Goal: Task Accomplishment & Management: Manage account settings

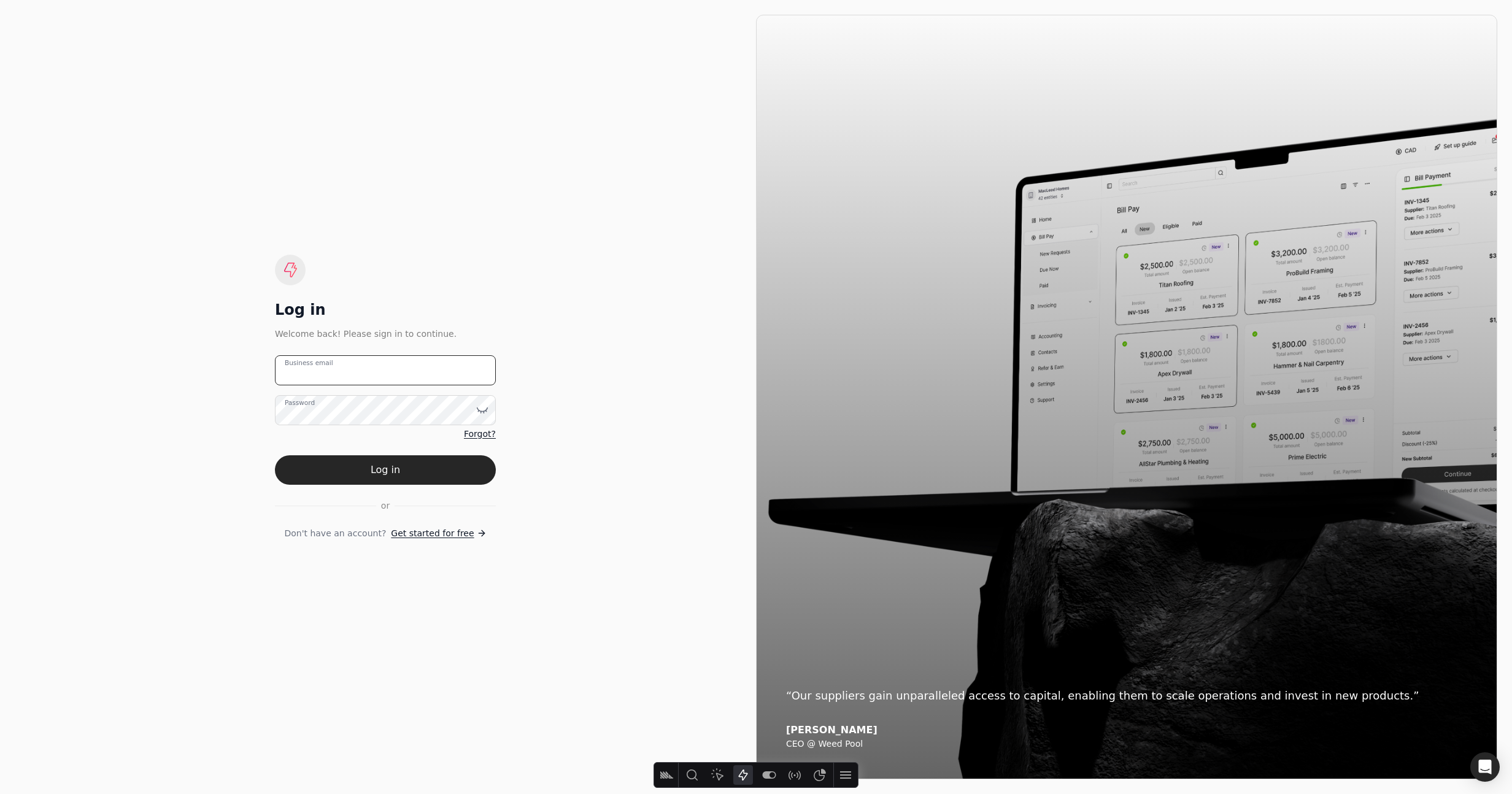
click at [383, 361] on email "Business email" at bounding box center [385, 370] width 221 height 30
type email "team+enviro@helloquickly.com"
click at [482, 454] on form "team+enviro@helloquickly.com Business email Password Forgot? Log in or Don't ha…" at bounding box center [385, 447] width 221 height 184
click at [478, 460] on button "Log in" at bounding box center [385, 470] width 221 height 29
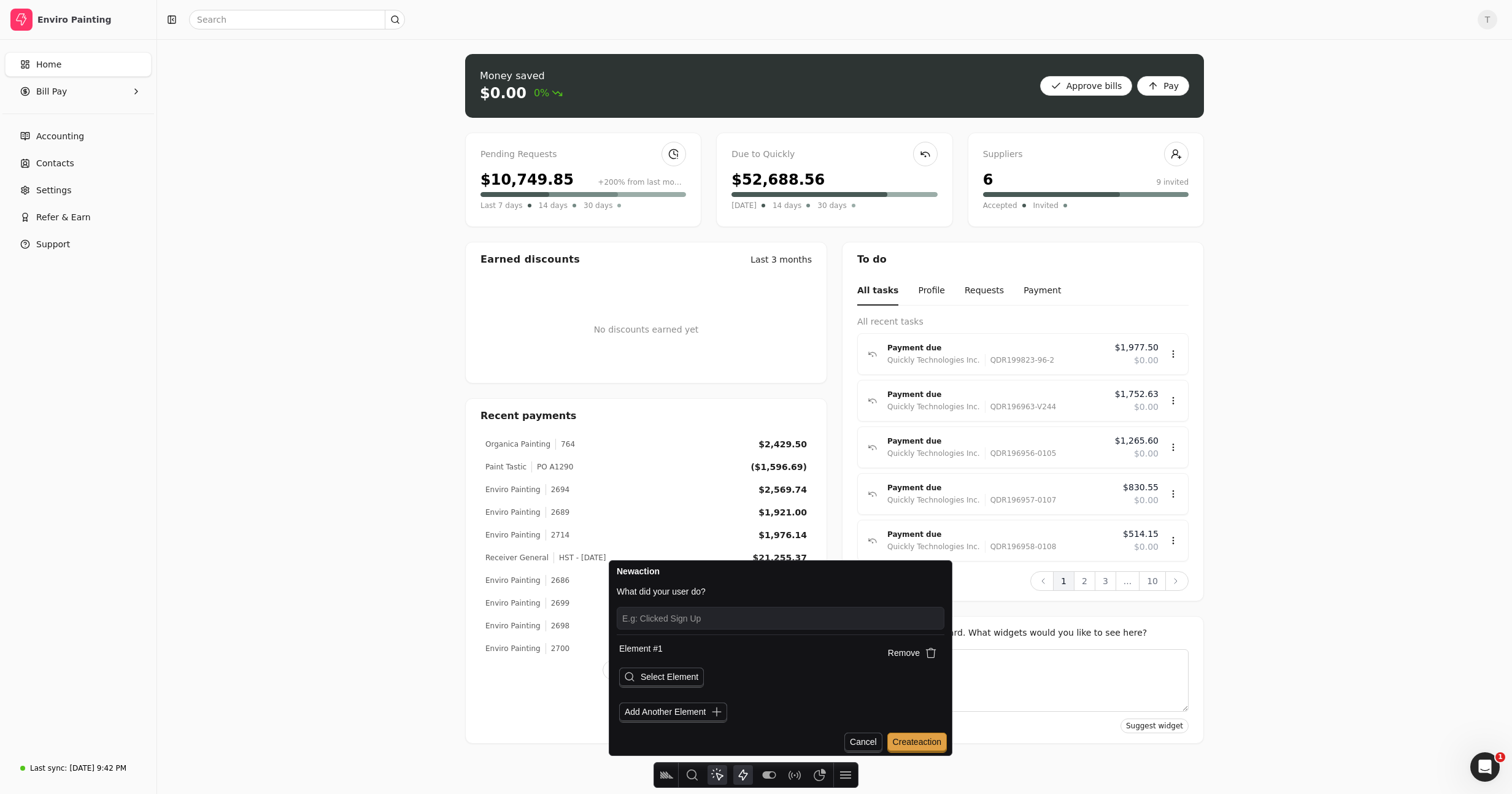
click at [715, 766] on button "Heatmap" at bounding box center [717, 774] width 19 height 19
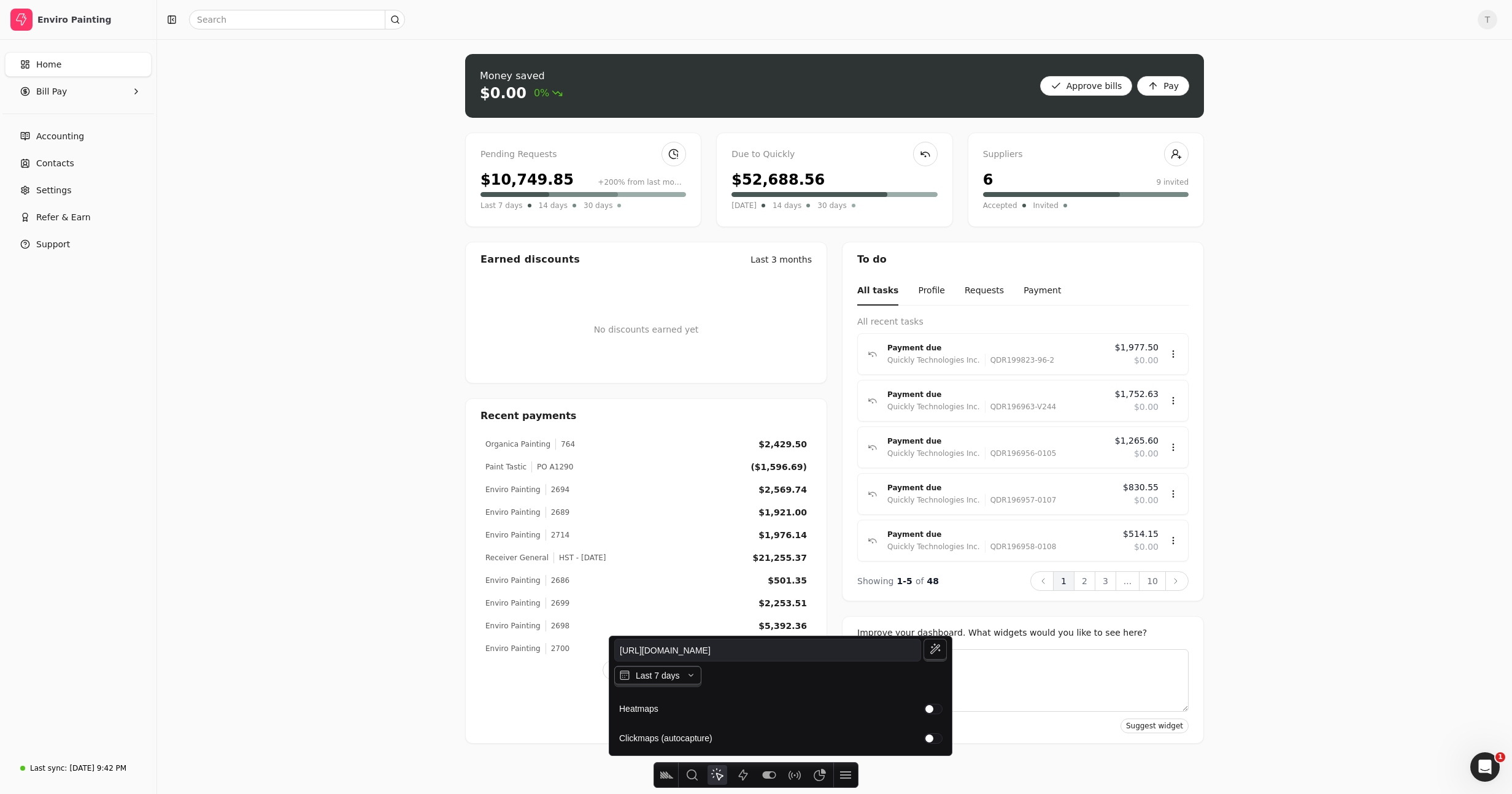
click at [678, 674] on span "Last 7 days" at bounding box center [658, 675] width 44 height 10
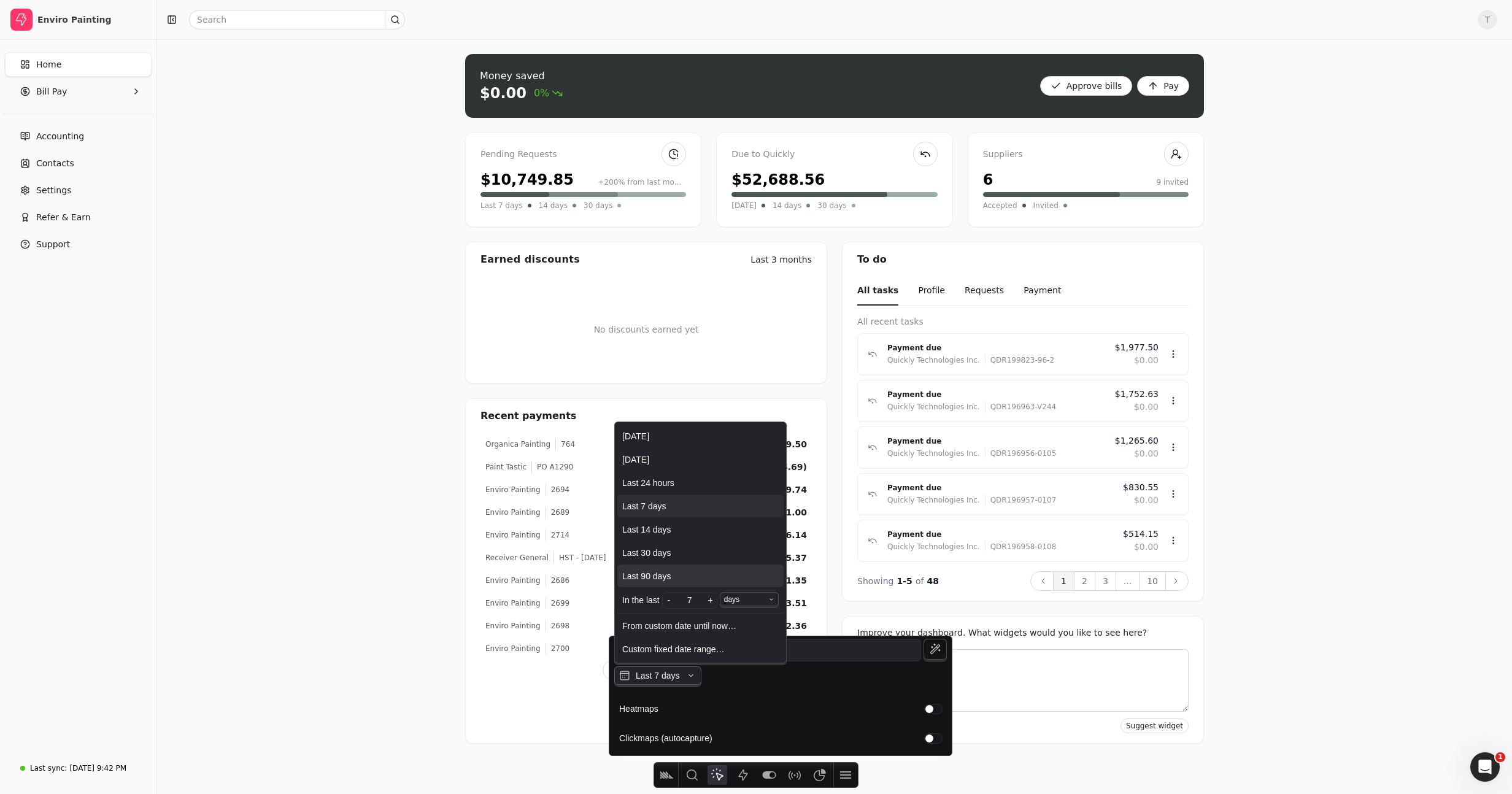
click at [685, 577] on span "Last 90 days" at bounding box center [700, 576] width 157 height 10
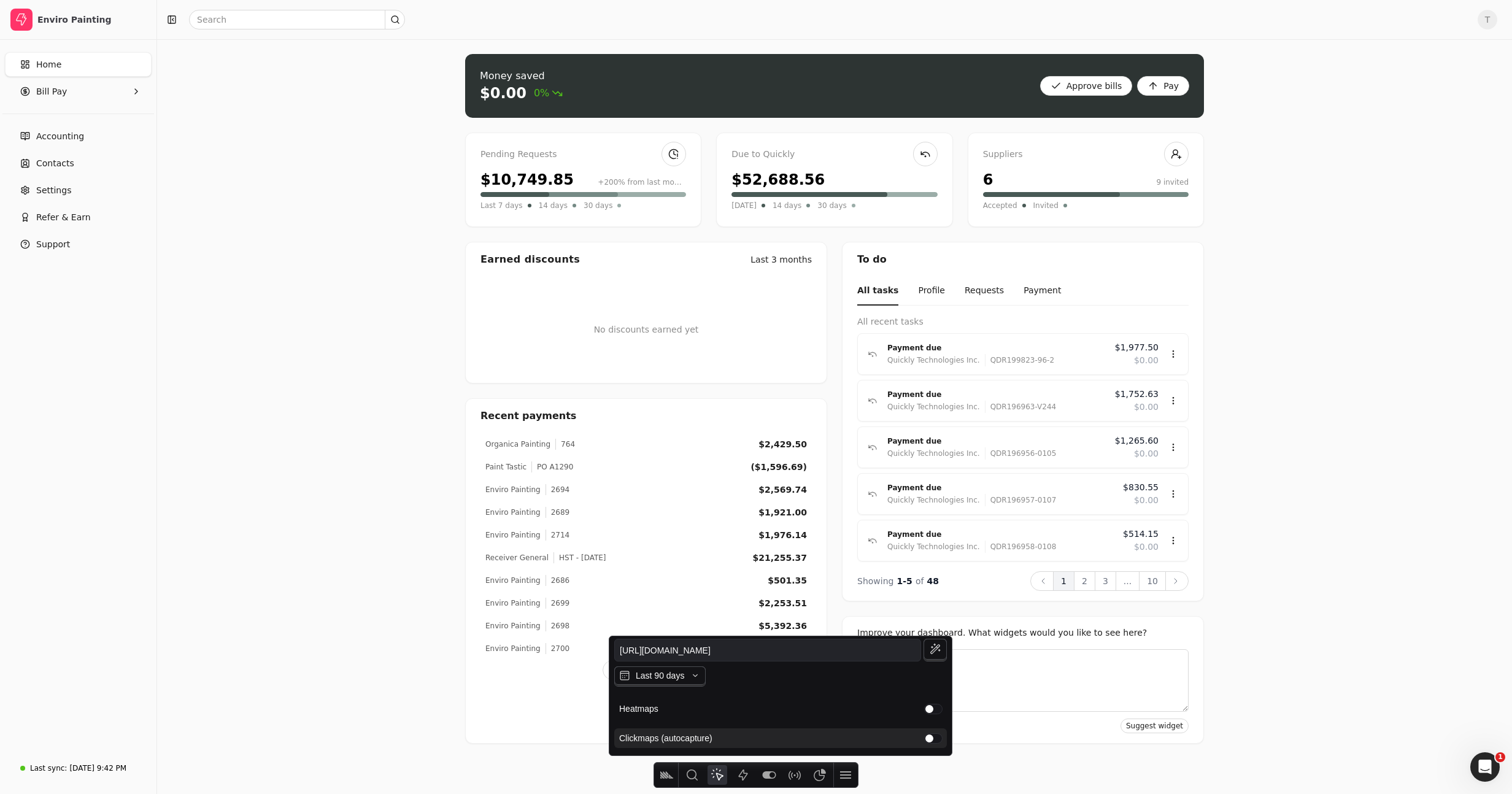
click at [929, 738] on div "button" at bounding box center [933, 738] width 17 height 9
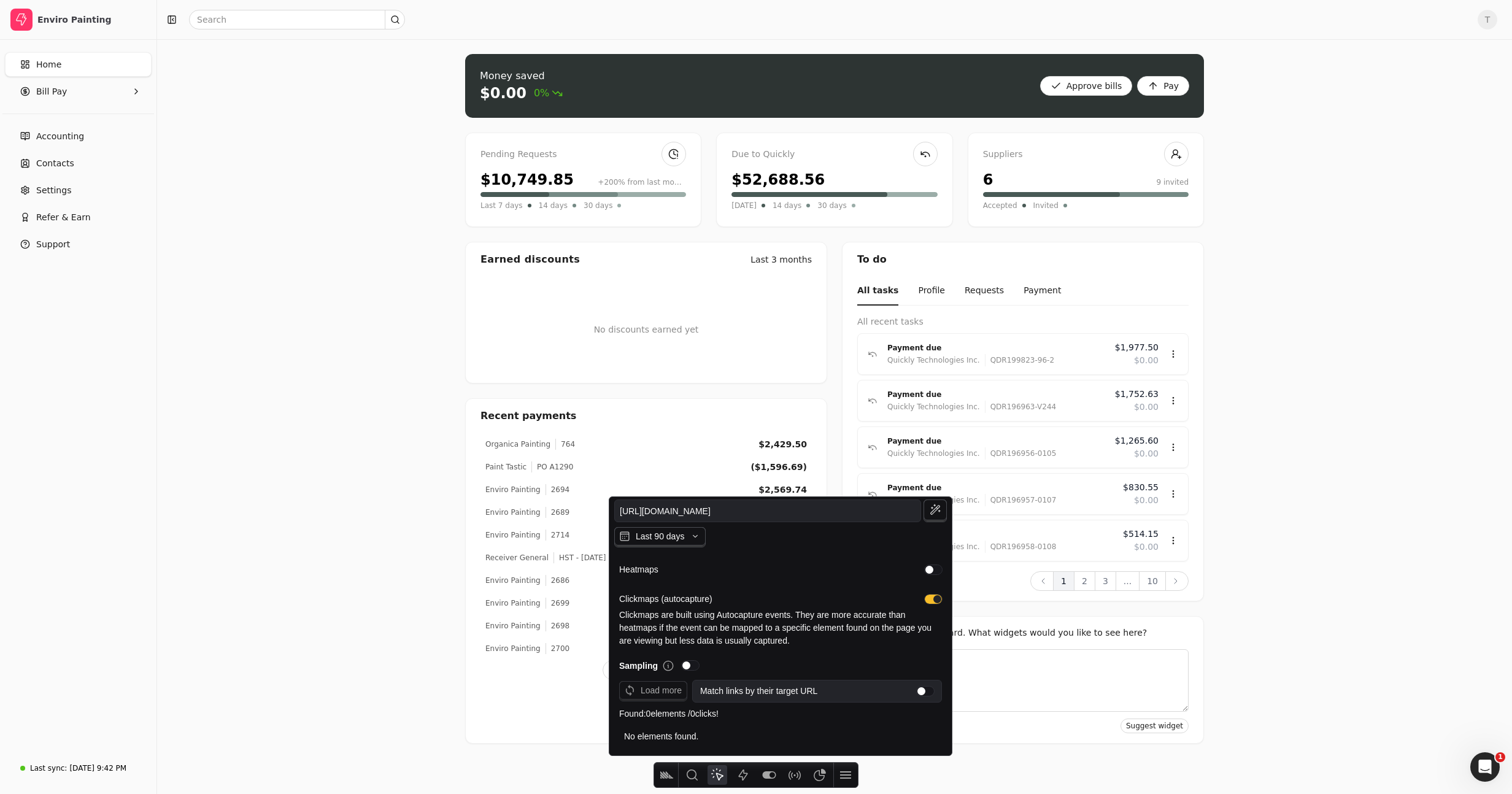
drag, startPoint x: 134, startPoint y: 89, endPoint x: 172, endPoint y: 114, distance: 45.5
click at [134, 89] on icon "button" at bounding box center [137, 91] width 10 height 10
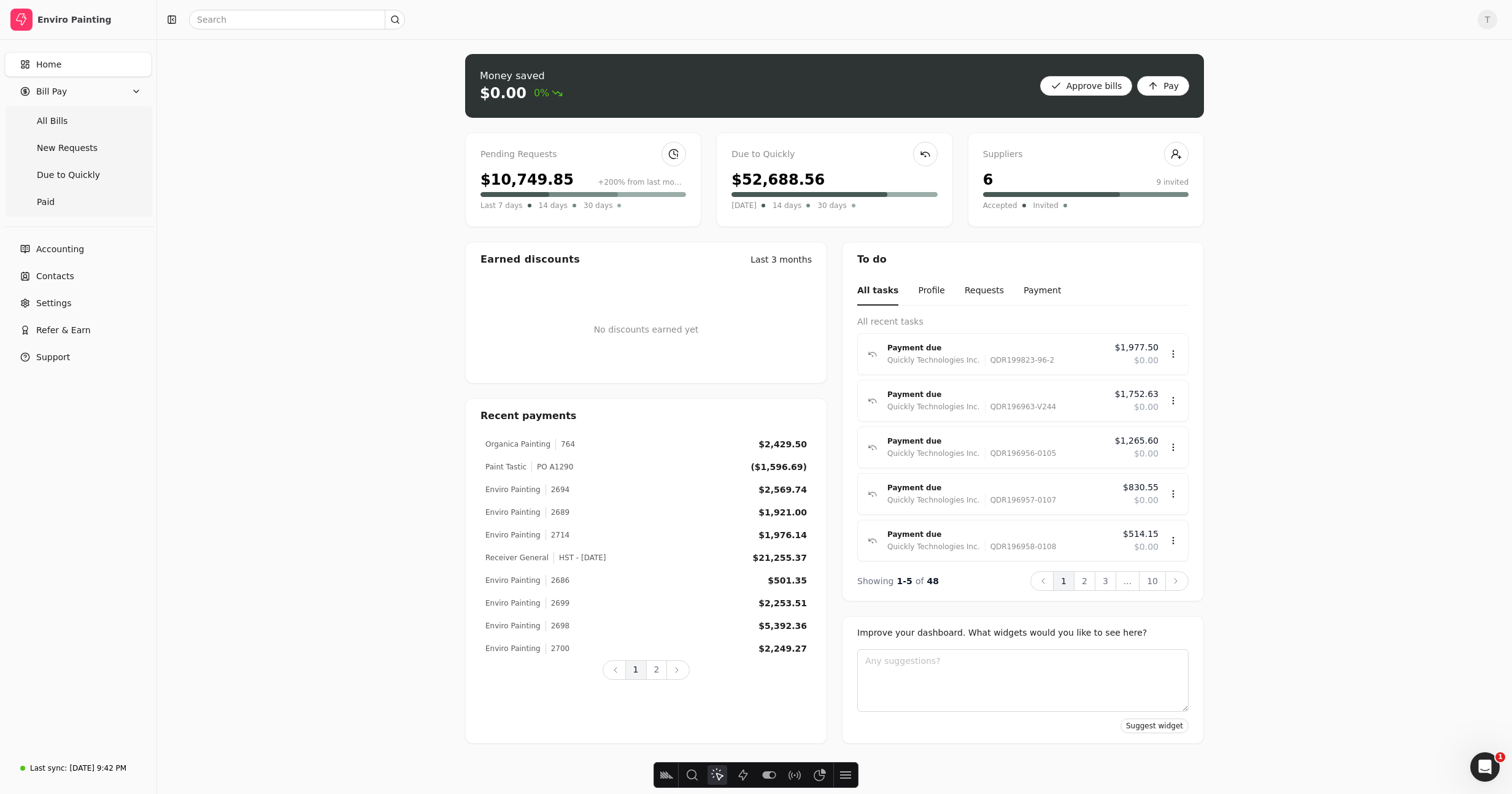
click at [297, 253] on div "Money saved $0.00 0% Approve bills Pay Pending Requests $10,749.85 +200% from l…" at bounding box center [834, 417] width 1355 height 755
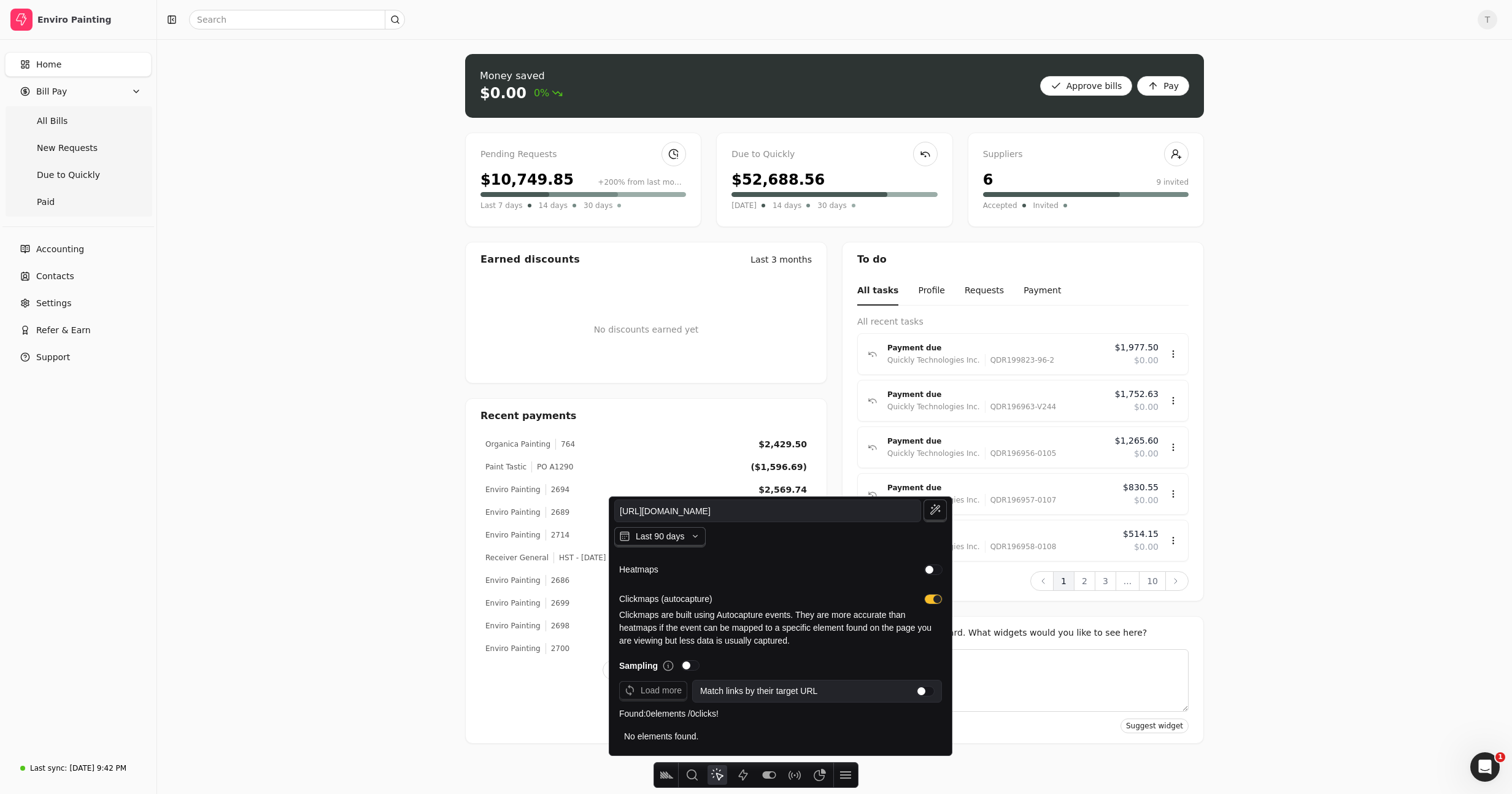
click at [931, 597] on div "button" at bounding box center [933, 599] width 17 height 9
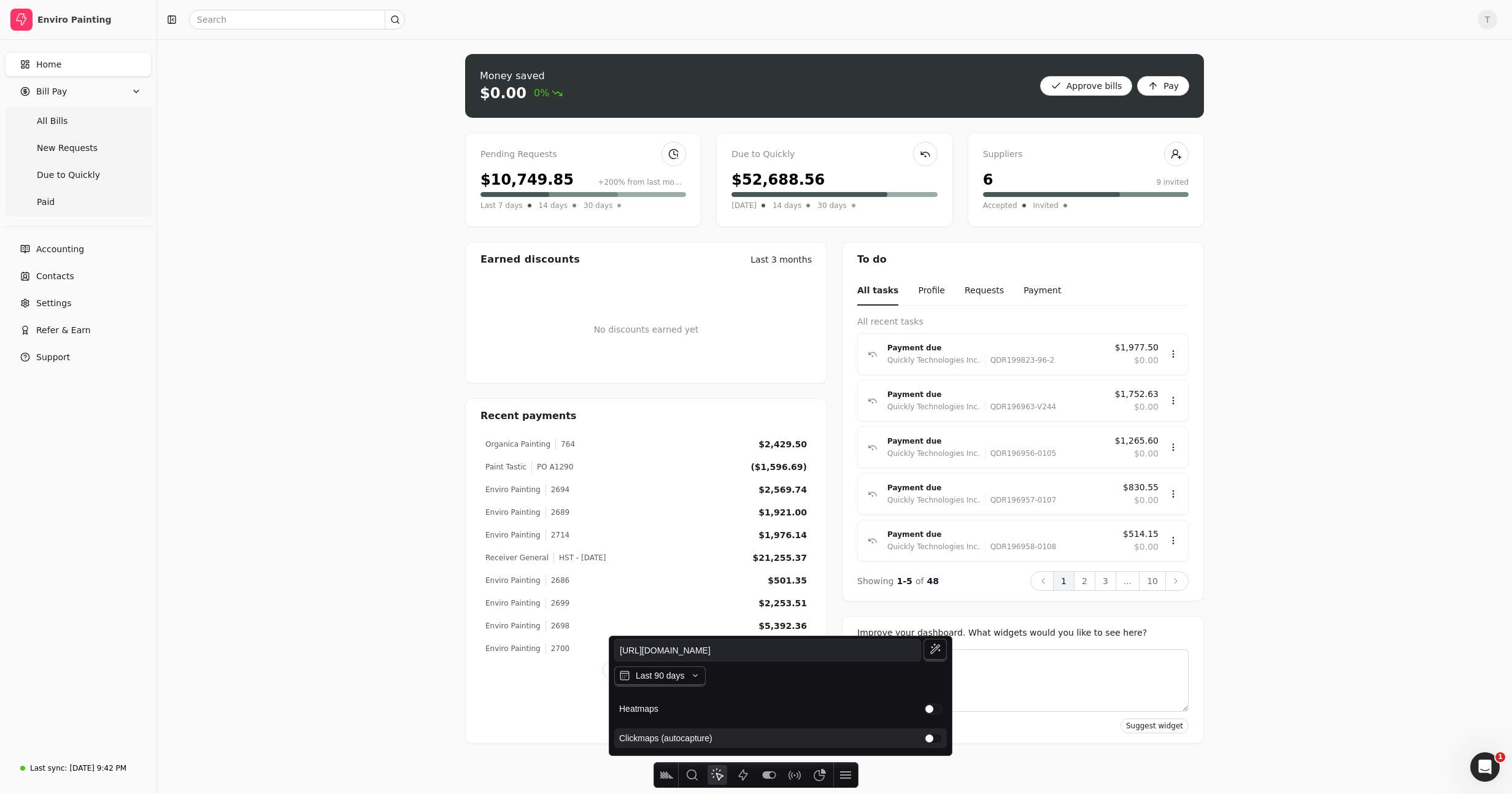
click at [933, 735] on div "button" at bounding box center [933, 738] width 17 height 9
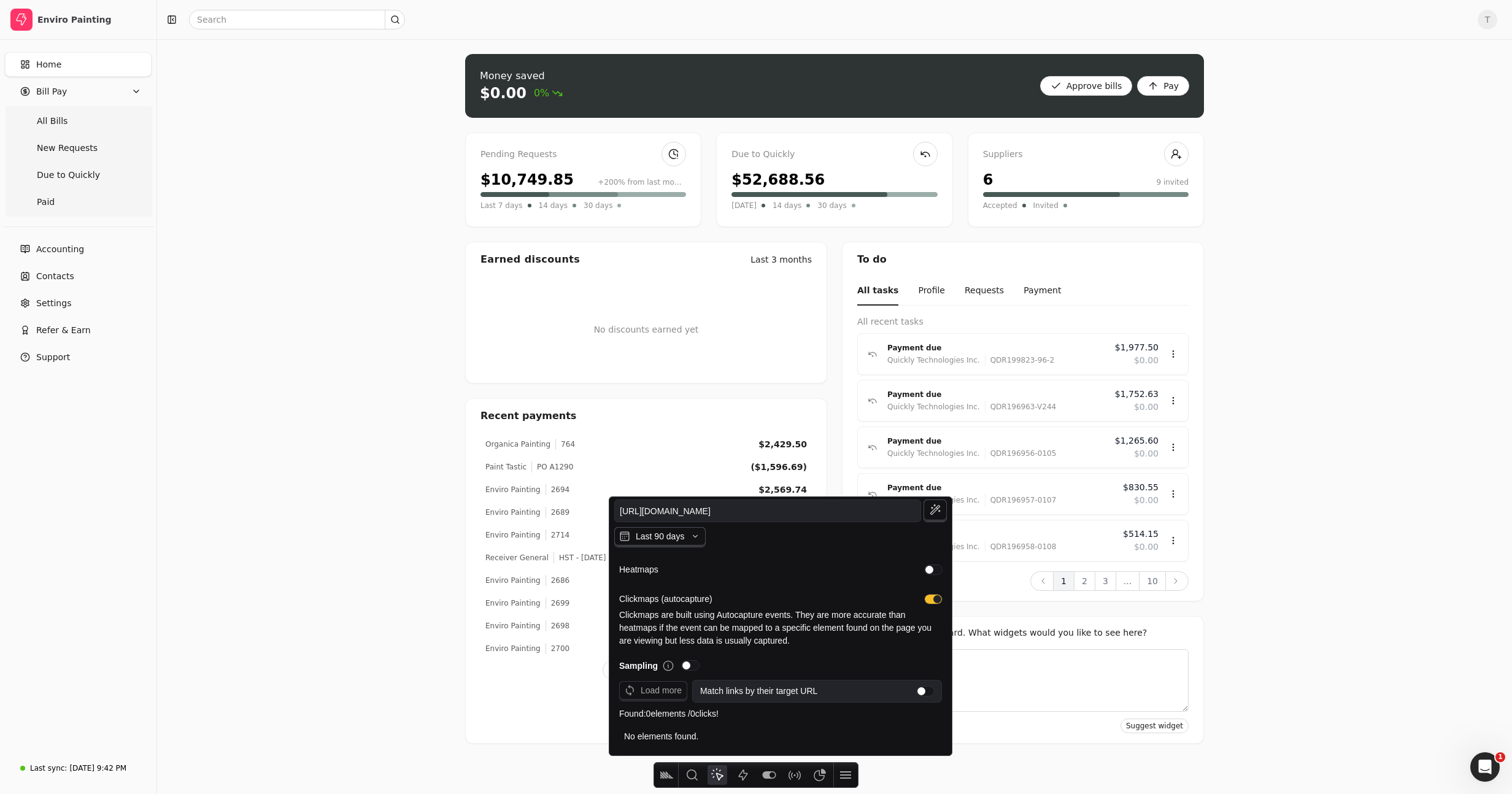
click at [370, 492] on div "Money saved $0.00 0% Approve bills Pay Pending Requests $10,749.85 +200% from l…" at bounding box center [834, 417] width 1355 height 755
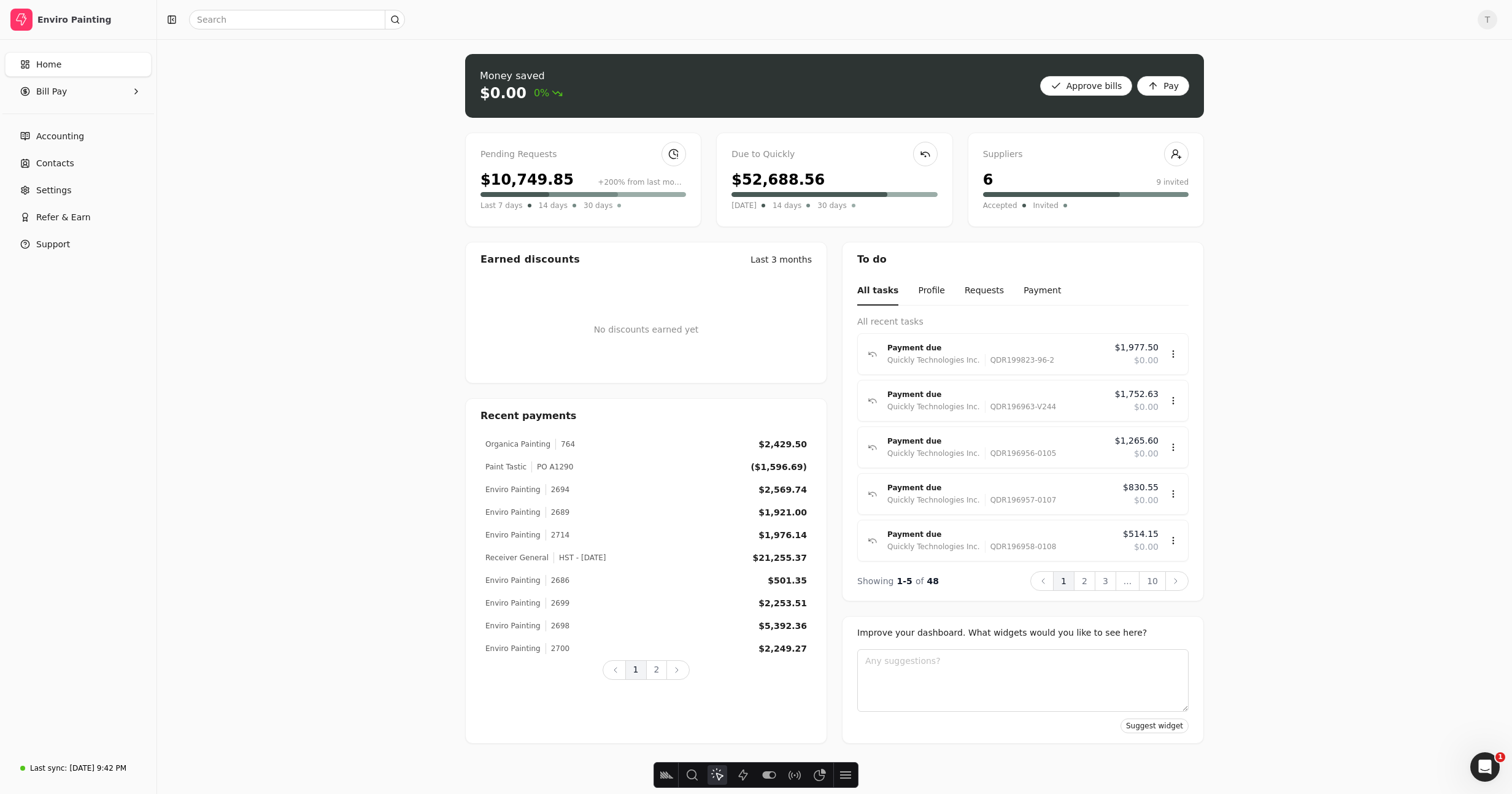
click at [720, 765] on button "Heatmap" at bounding box center [717, 774] width 19 height 19
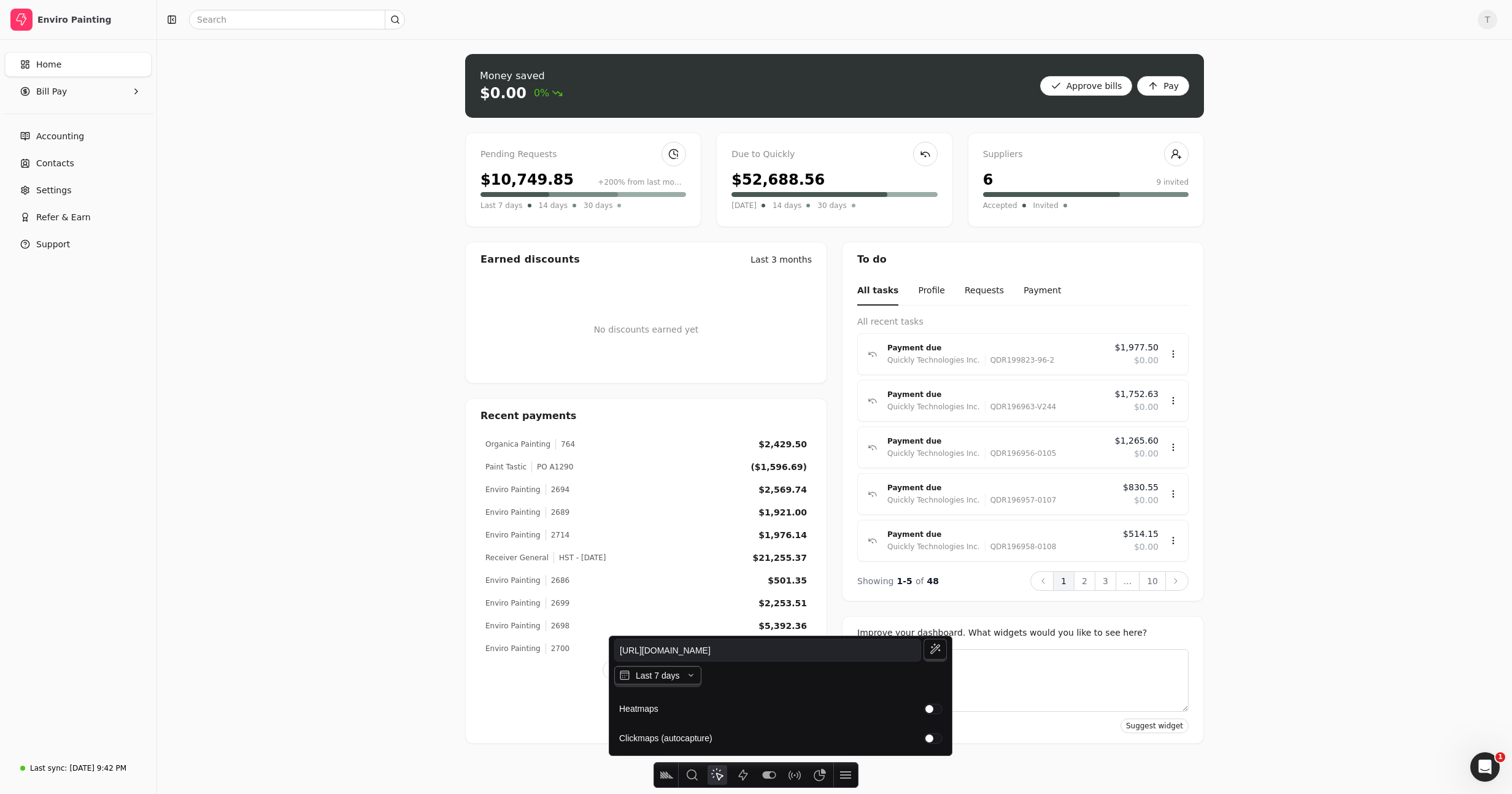
click at [673, 672] on span "Last 7 days" at bounding box center [658, 675] width 44 height 10
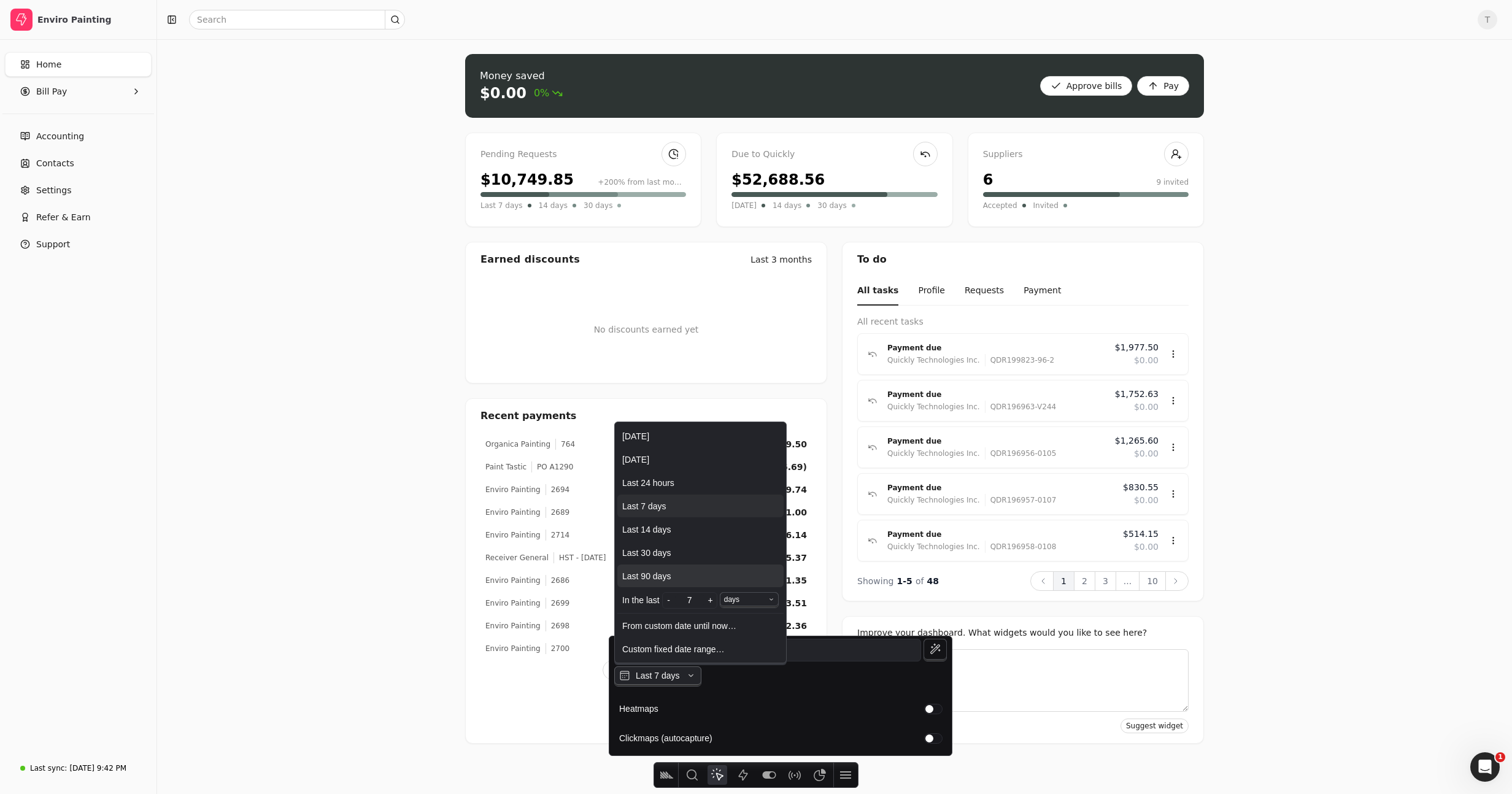
click at [658, 565] on span "Last 90 days" at bounding box center [700, 576] width 167 height 23
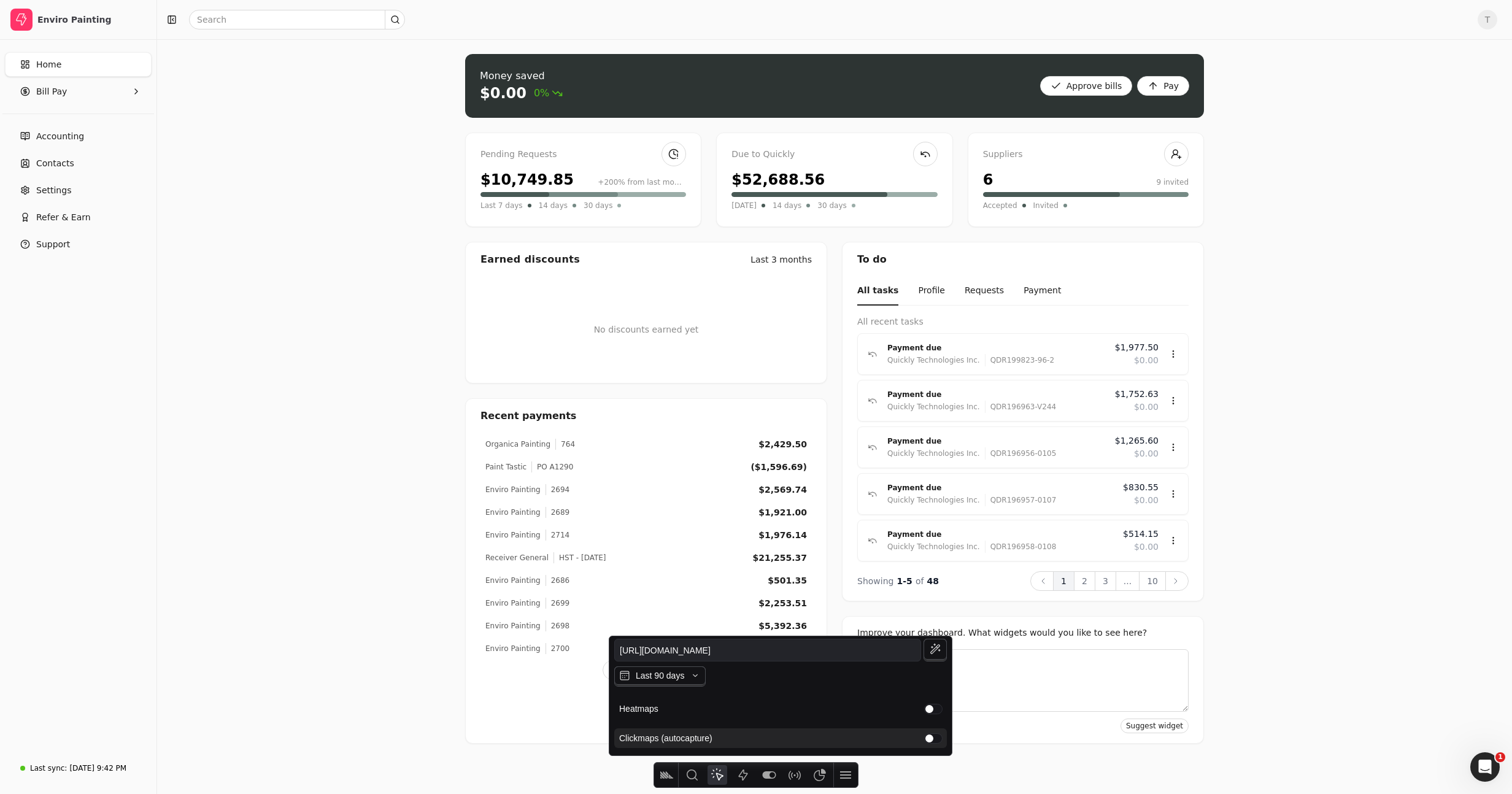
click at [929, 738] on div "button" at bounding box center [933, 738] width 17 height 9
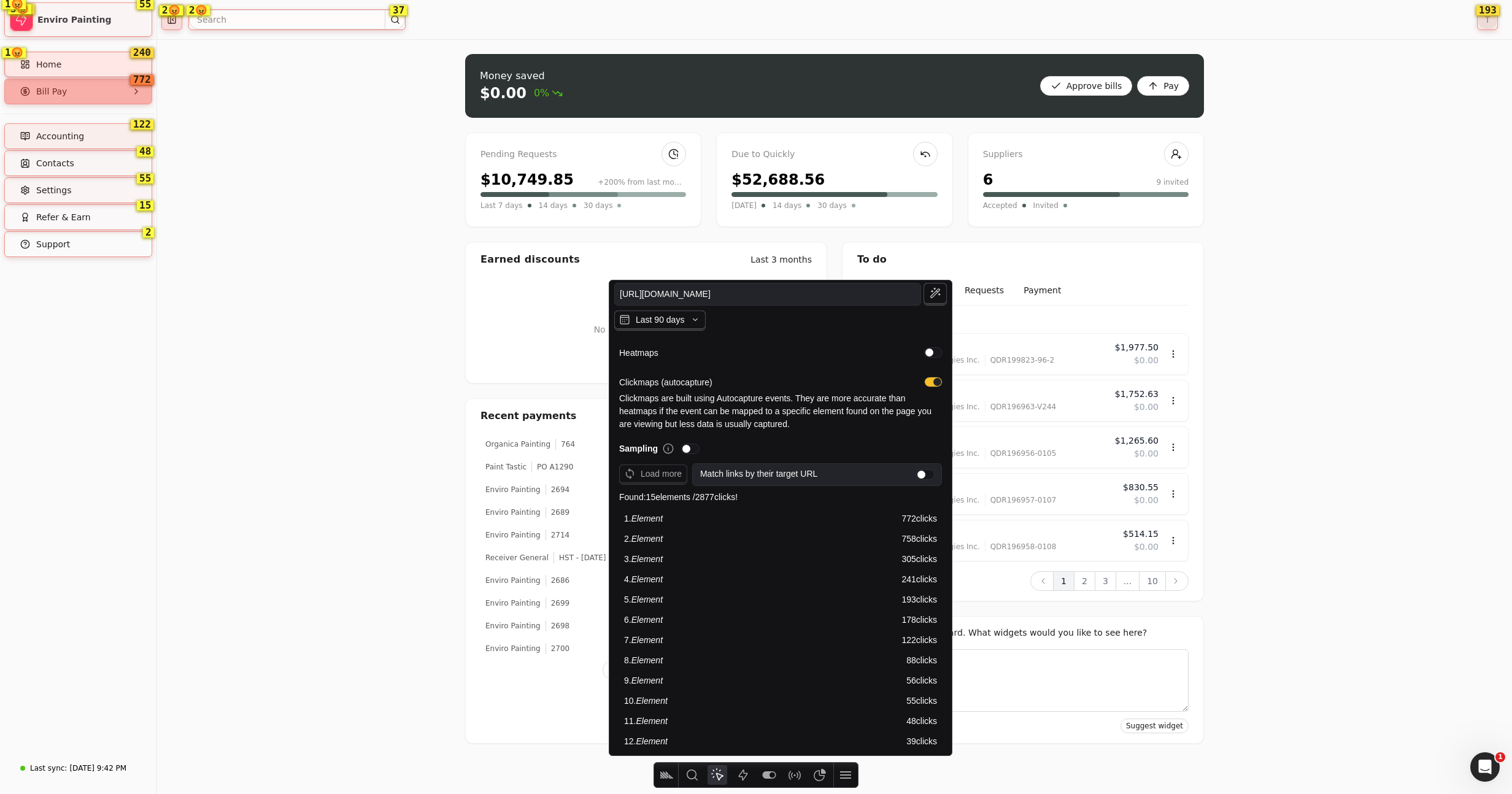
click at [1295, 483] on div "Money saved $0.00 0% Approve bills Pay Pending Requests $10,749.85 +200% from l…" at bounding box center [834, 417] width 1355 height 755
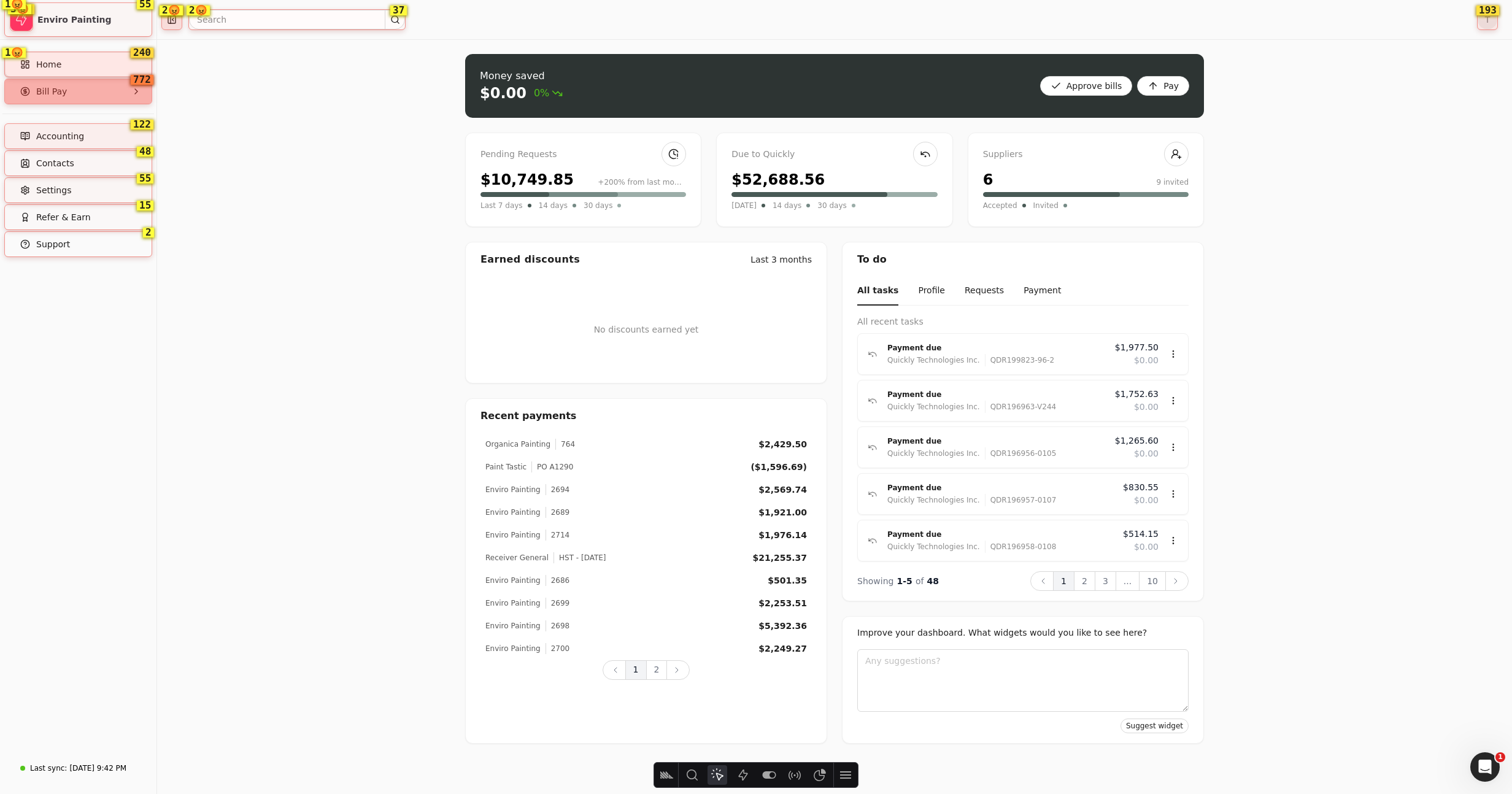
click at [365, 232] on div "Money saved $0.00 0% Approve bills Pay Pending Requests $10,749.85 +200% from l…" at bounding box center [834, 417] width 1355 height 755
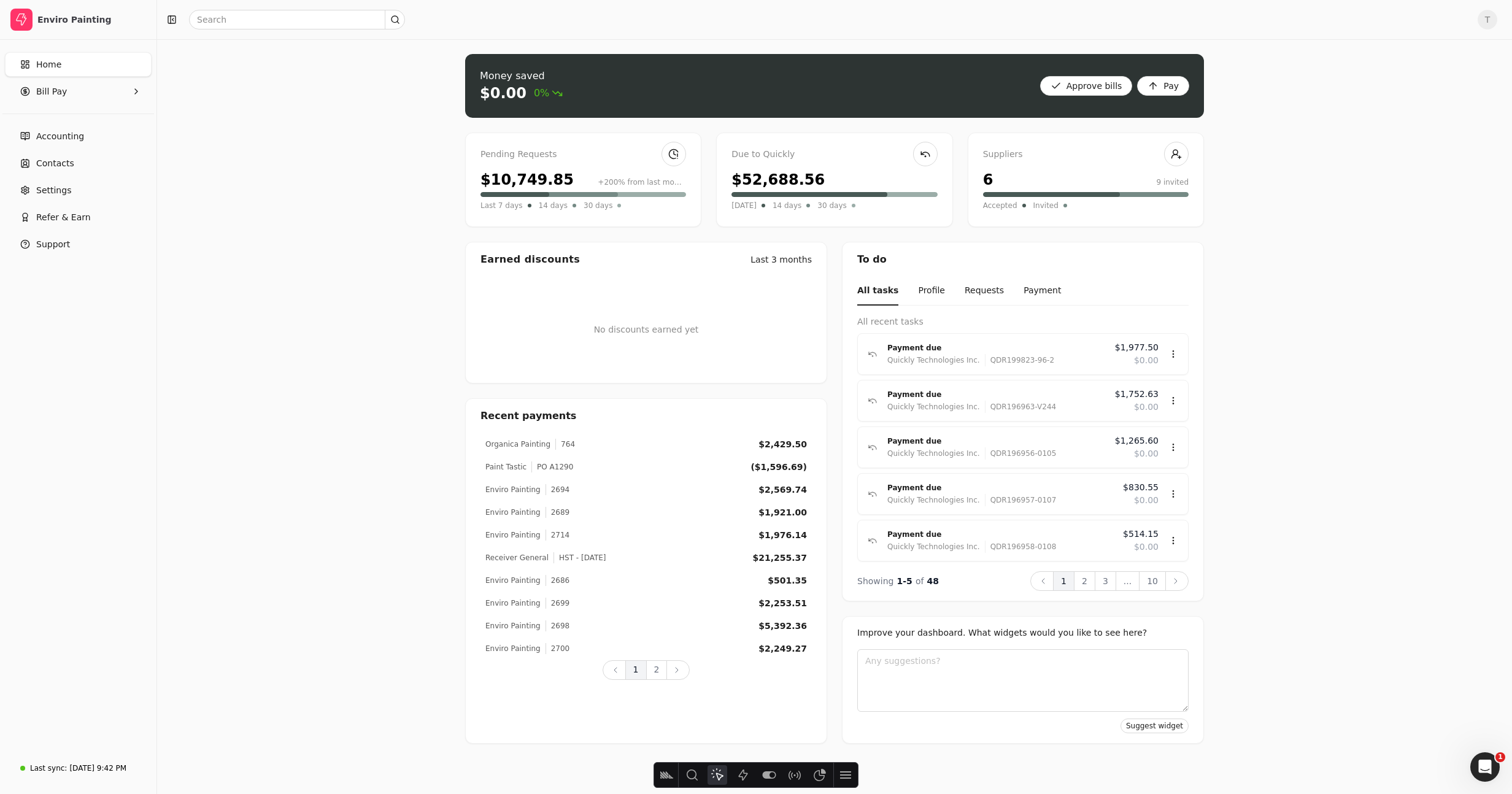
click at [721, 768] on icon "Heatmap" at bounding box center [717, 775] width 15 height 15
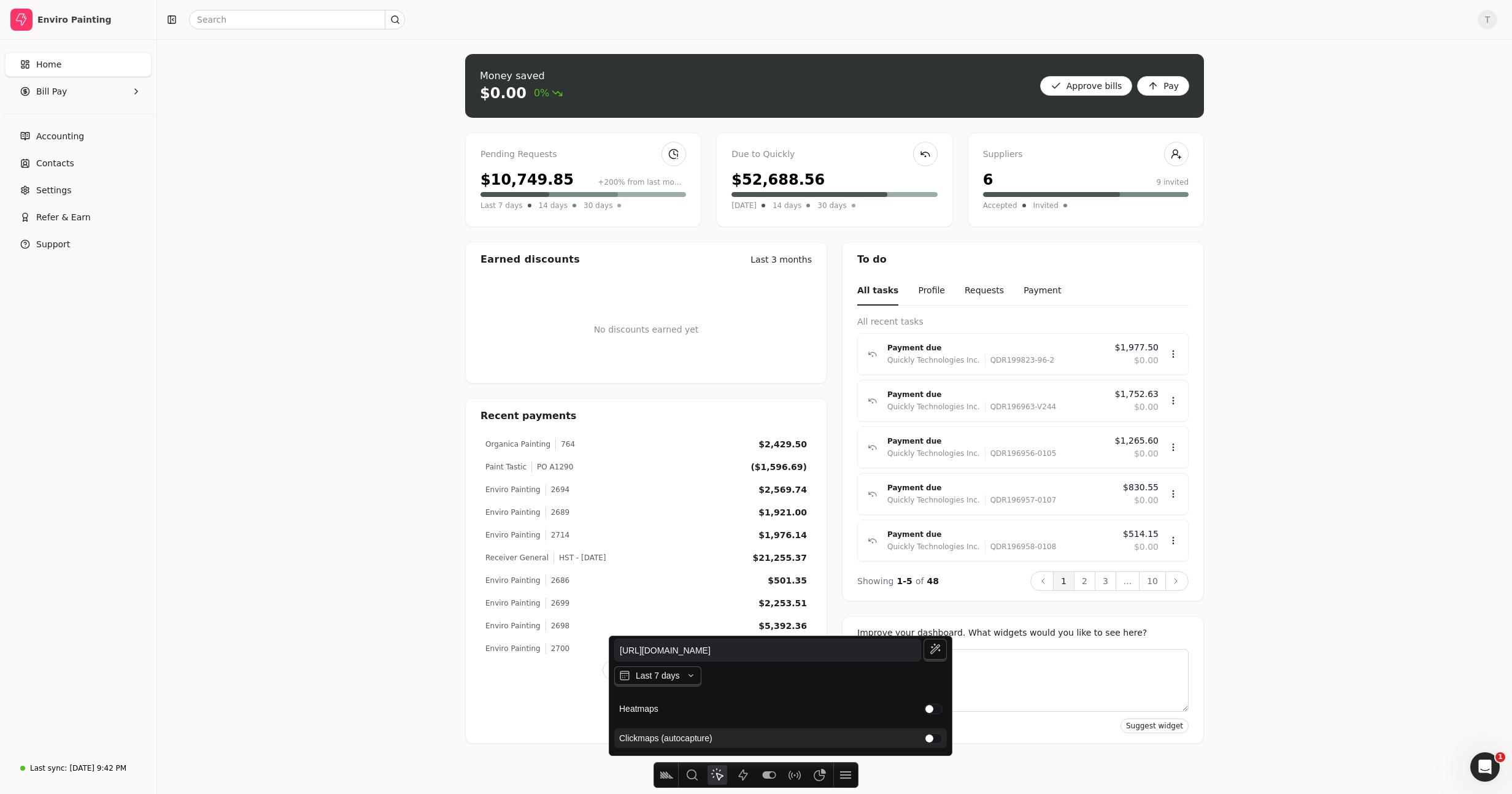
click at [932, 738] on div "button" at bounding box center [933, 738] width 17 height 9
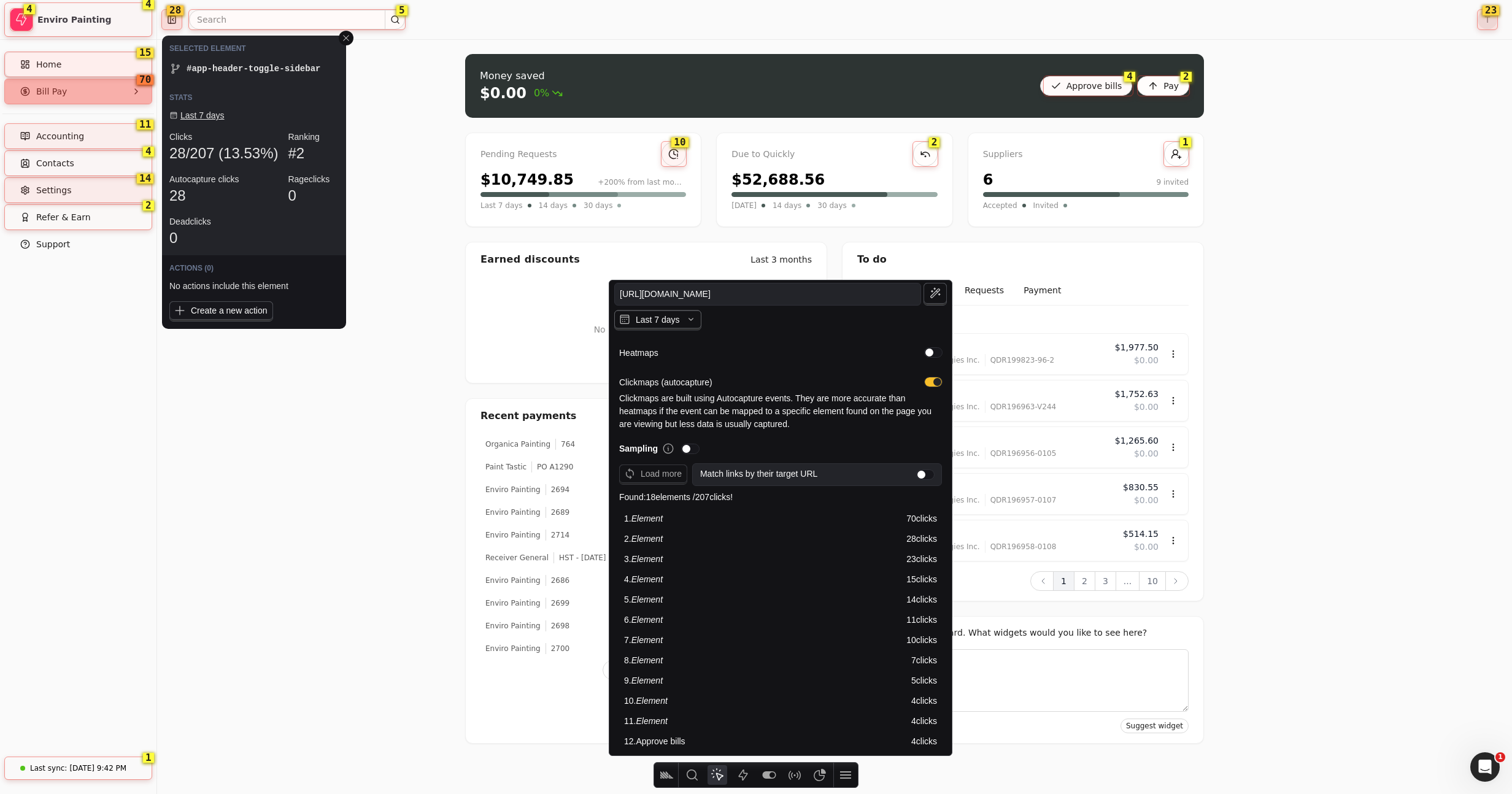
click at [687, 324] on icon "button" at bounding box center [691, 319] width 12 height 12
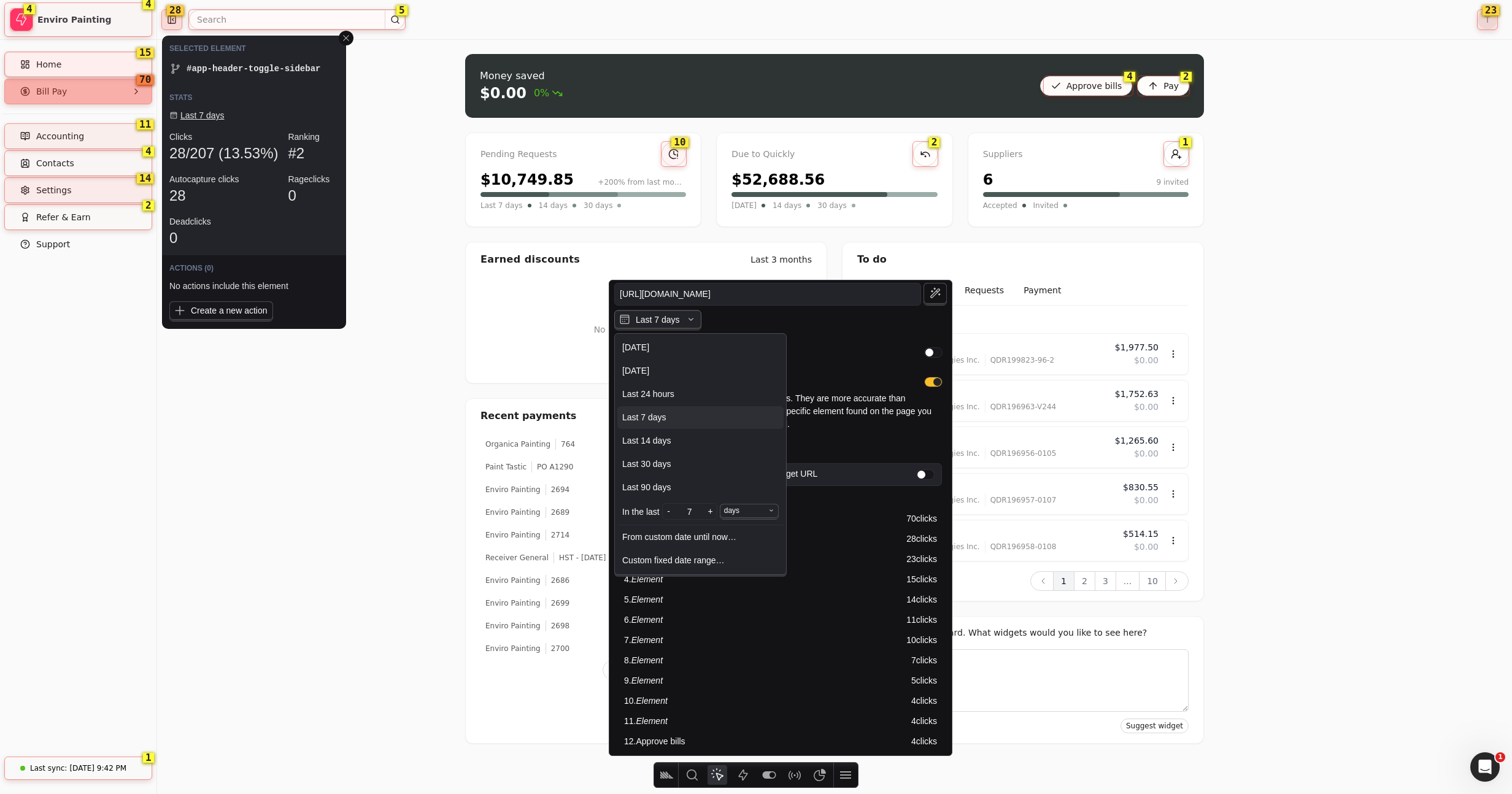
click at [688, 322] on icon "button" at bounding box center [691, 319] width 12 height 12
click at [690, 319] on icon "button" at bounding box center [691, 319] width 12 height 12
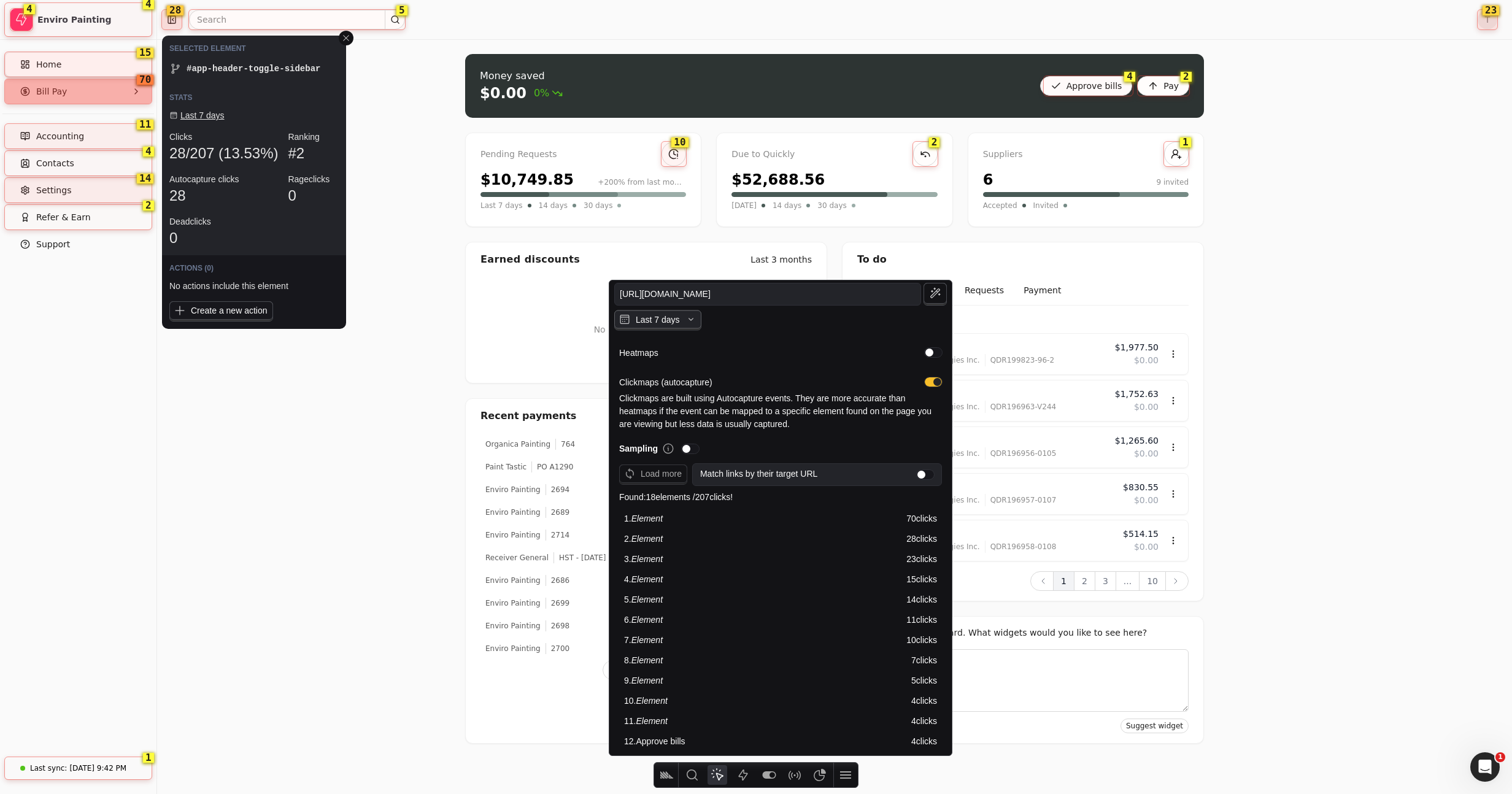
click at [693, 318] on icon "button" at bounding box center [691, 319] width 12 height 12
click at [347, 38] on icon at bounding box center [346, 38] width 6 height 6
click at [437, 185] on div "Money saved $0.00 0% Approve bills Pay Pending Requests $10,749.85 +200% from l…" at bounding box center [834, 417] width 1355 height 755
